Goal: Task Accomplishment & Management: Complete application form

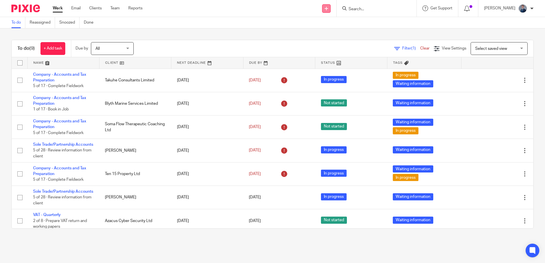
click at [328, 9] on icon at bounding box center [326, 8] width 3 height 3
click at [340, 44] on link "Add client" at bounding box center [339, 43] width 35 height 8
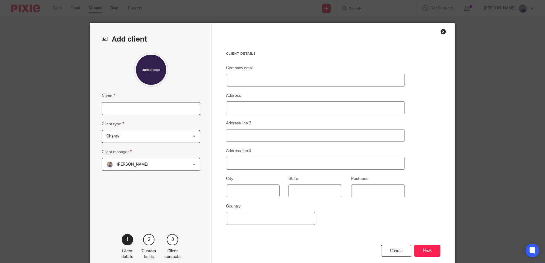
click at [148, 112] on input "Name" at bounding box center [151, 108] width 98 height 13
type input "Ignis Developments Limited"
click at [191, 136] on div "Charity Charity" at bounding box center [151, 136] width 98 height 13
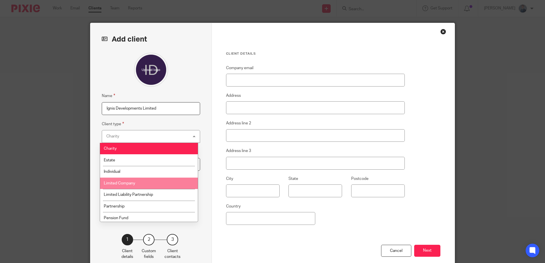
click at [176, 180] on li "Limited Company" at bounding box center [149, 184] width 98 height 12
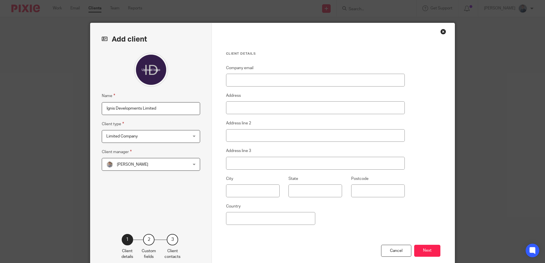
click at [189, 166] on div "Dean Anderson Dean Anderson" at bounding box center [151, 164] width 98 height 13
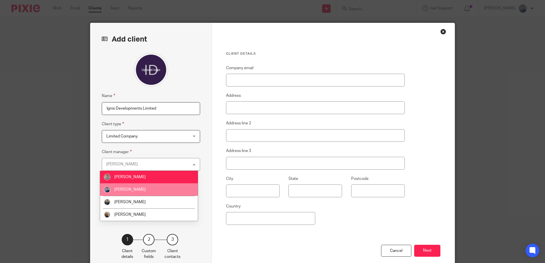
click at [158, 189] on li "[PERSON_NAME]" at bounding box center [149, 190] width 98 height 13
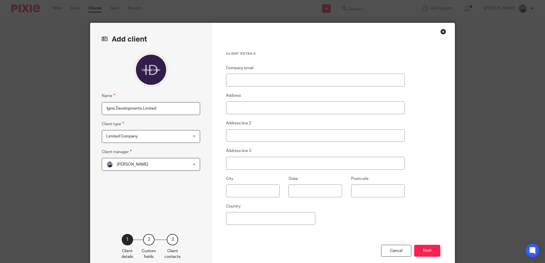
click at [293, 245] on div "Cancel Next" at bounding box center [333, 258] width 214 height 27
click at [431, 255] on button "Next" at bounding box center [427, 251] width 26 height 12
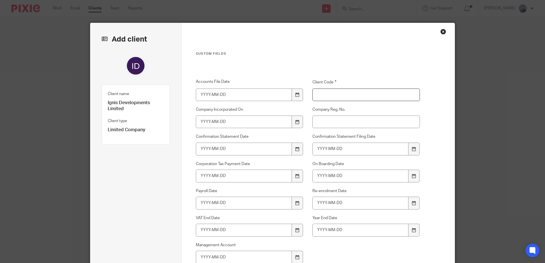
click at [328, 98] on input "Client Code" at bounding box center [366, 95] width 108 height 13
type input "I6004"
click at [324, 122] on input "Company Reg. No." at bounding box center [366, 122] width 108 height 13
click at [359, 122] on input "Company Reg. No." at bounding box center [366, 122] width 108 height 13
paste input "09701614"
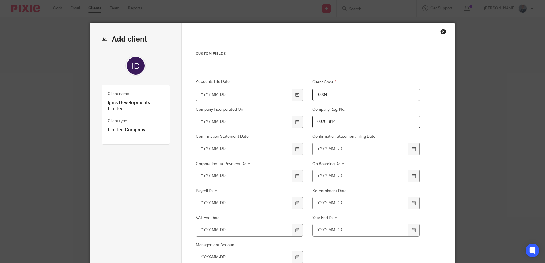
type input "09701614"
click at [235, 95] on input "Accounts File Date" at bounding box center [244, 95] width 96 height 13
drag, startPoint x: 236, startPoint y: 94, endPoint x: 85, endPoint y: 82, distance: 151.2
click at [85, 82] on div "Add client Name Ignis Developments Limited Client type Limited Company Limited …" at bounding box center [272, 131] width 545 height 263
click at [413, 177] on icon at bounding box center [414, 176] width 4 height 4
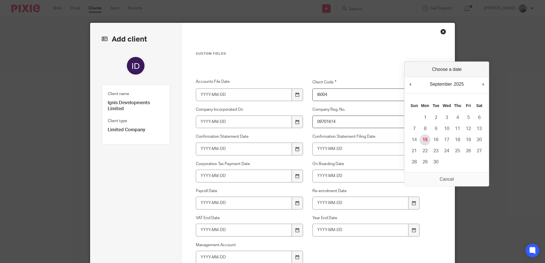
type input "2025-09-15"
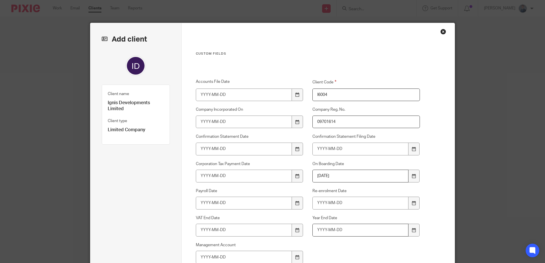
click at [360, 233] on input "Year End Date" at bounding box center [360, 230] width 96 height 13
type input "2026-07-31"
click at [227, 233] on input "VAT End Date" at bounding box center [244, 230] width 96 height 13
drag, startPoint x: 231, startPoint y: 231, endPoint x: 69, endPoint y: 204, distance: 164.8
click at [69, 205] on div "Add client Name Ignis Developments Limited Client type Limited Company Limited …" at bounding box center [272, 131] width 545 height 263
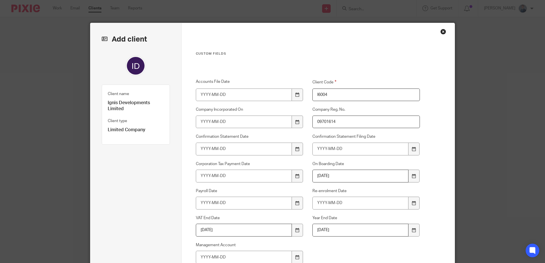
type input "2026-04-30"
click at [253, 200] on input "Payroll Date" at bounding box center [244, 203] width 96 height 13
drag, startPoint x: 242, startPoint y: 229, endPoint x: 113, endPoint y: 213, distance: 130.8
click at [113, 213] on div "Add client Client name Ignis Developments Limited Client type Limited Company 1…" at bounding box center [272, 166] width 364 height 287
click at [170, 170] on div "Add client Client name Ignis Developments Limited Client type Limited Company 1…" at bounding box center [135, 166] width 91 height 287
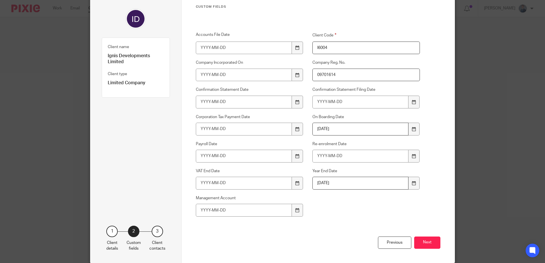
scroll to position [57, 0]
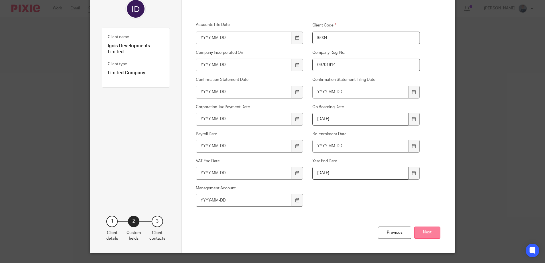
click at [419, 233] on button "Next" at bounding box center [427, 233] width 26 height 12
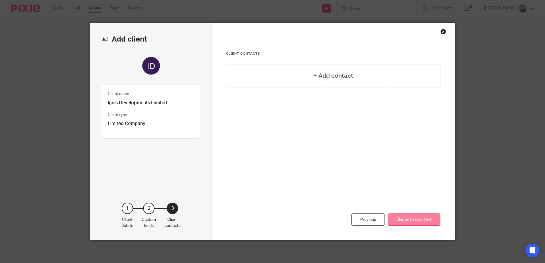
click at [420, 224] on button "Skip and save client" at bounding box center [414, 220] width 53 height 12
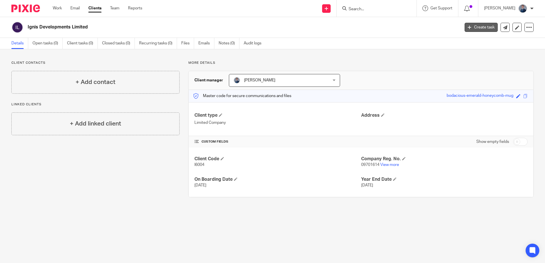
click at [474, 29] on link "Create task" at bounding box center [480, 27] width 33 height 9
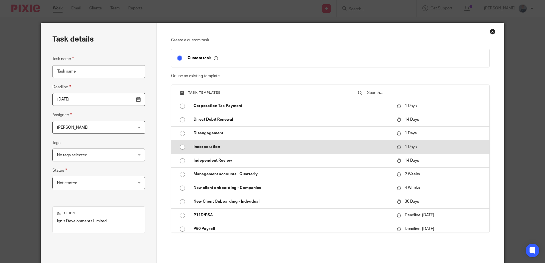
scroll to position [85, 0]
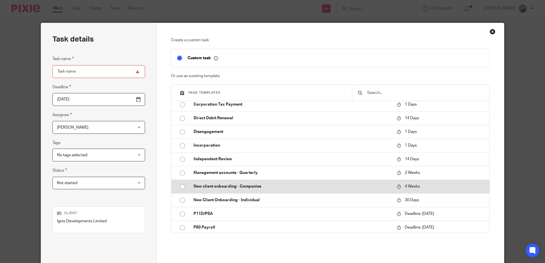
click at [236, 187] on p "New client onboarding - Companies" at bounding box center [291, 187] width 197 height 6
type input "2025-10-13"
type input "New client onboarding - Companies"
checkbox input "false"
radio input "true"
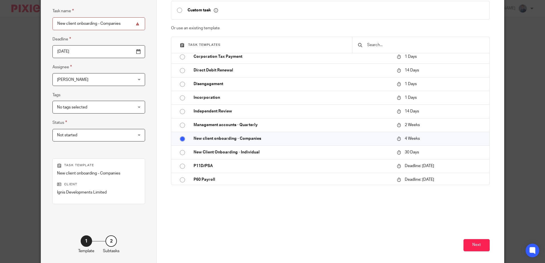
scroll to position [57, 0]
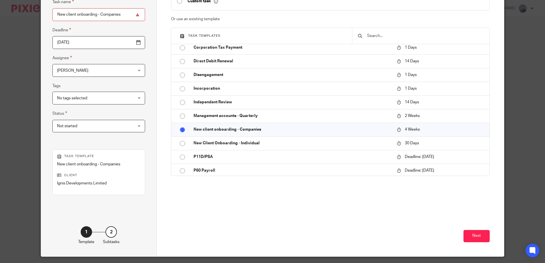
click at [114, 127] on span "Not started" at bounding box center [92, 126] width 70 height 12
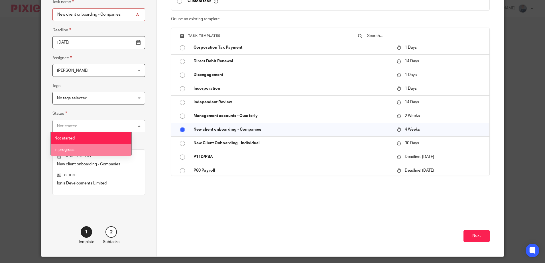
click at [76, 147] on li "In progress" at bounding box center [91, 150] width 81 height 12
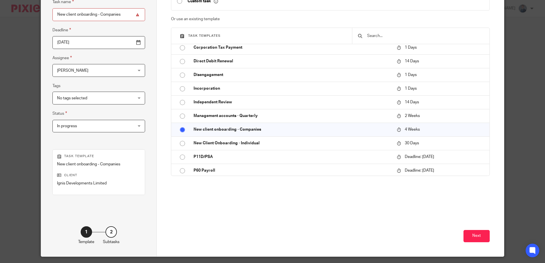
click at [149, 212] on div "Task details Task name New client onboarding - Companies Deadline 2025-10-13 As…" at bounding box center [99, 111] width 116 height 291
click at [465, 239] on button "Next" at bounding box center [476, 236] width 26 height 12
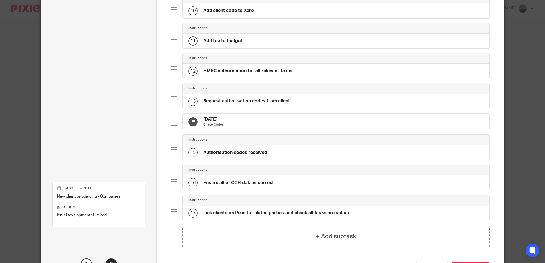
scroll to position [385, 0]
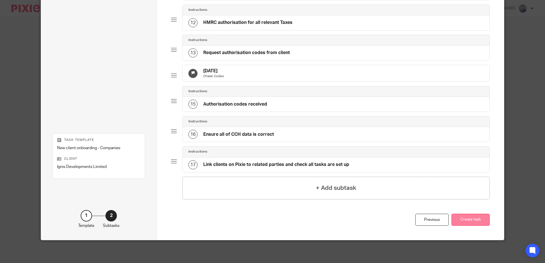
click at [476, 219] on button "Create task" at bounding box center [470, 220] width 38 height 12
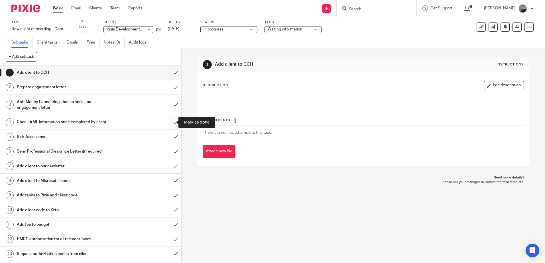
click at [171, 123] on input "submit" at bounding box center [90, 122] width 181 height 14
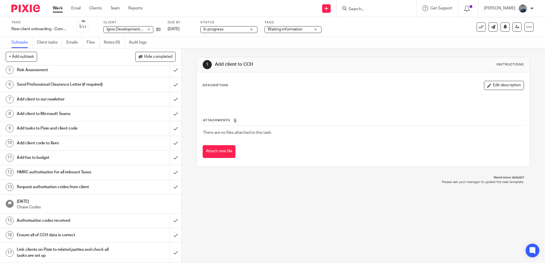
scroll to position [66, 0]
